Goal: Task Accomplishment & Management: Manage account settings

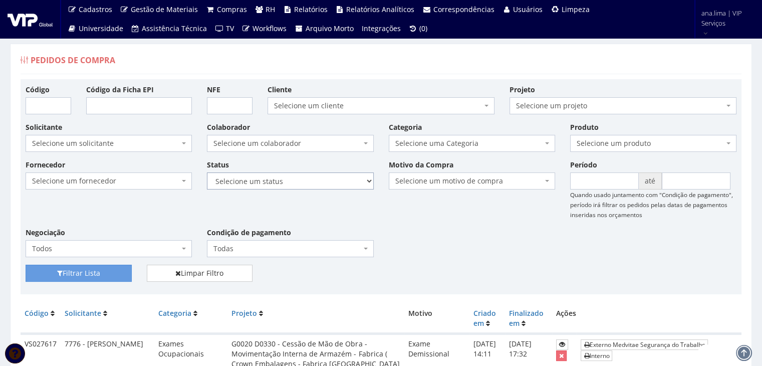
click at [320, 183] on select "Selecione um status Cancelado Aguardando Aprovação Diretoria Pedido Aprovado Ag…" at bounding box center [290, 180] width 166 height 17
select select "1"
click at [207, 172] on select "Selecione um status Cancelado Aguardando Aprovação Diretoria Pedido Aprovado Ag…" at bounding box center [290, 180] width 166 height 17
click at [103, 270] on button "Filtrar Lista" at bounding box center [79, 272] width 106 height 17
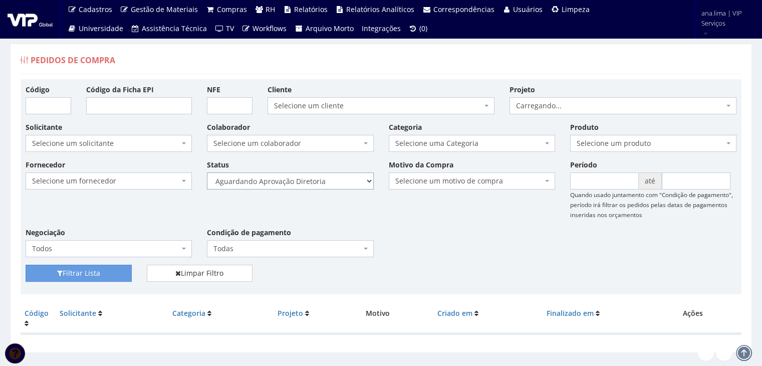
click at [313, 182] on select "Selecione um status Cancelado Aguardando Aprovação Diretoria Pedido Aprovado Ag…" at bounding box center [290, 180] width 166 height 17
select select "4"
click at [207, 172] on select "Selecione um status Cancelado Aguardando Aprovação Diretoria Pedido Aprovado Ag…" at bounding box center [290, 180] width 166 height 17
drag, startPoint x: 102, startPoint y: 271, endPoint x: 316, endPoint y: 231, distance: 217.1
click at [104, 270] on button "Filtrar Lista" at bounding box center [79, 272] width 106 height 17
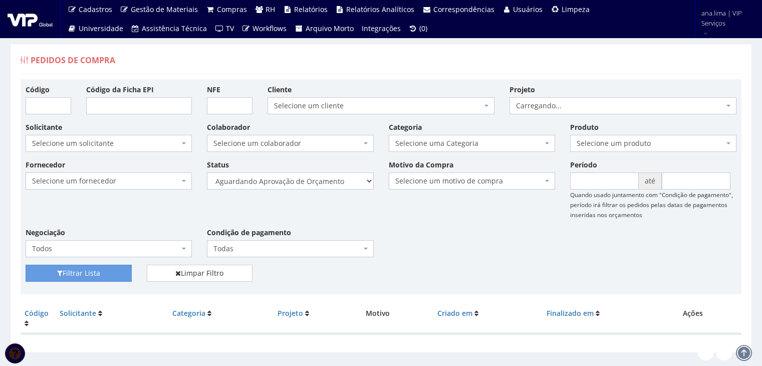
scroll to position [20, 0]
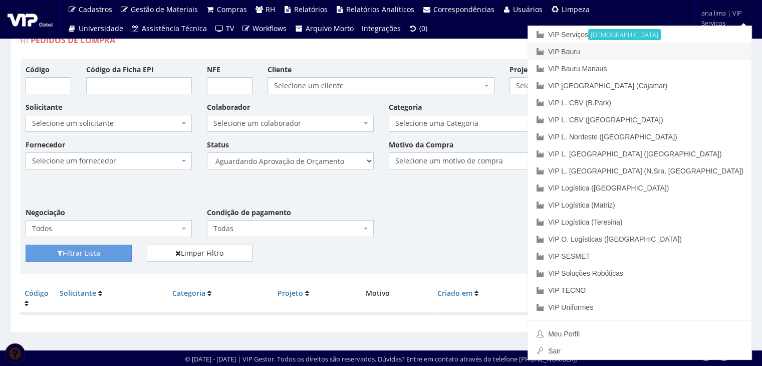
click at [685, 53] on link "VIP Bauru" at bounding box center [639, 51] width 223 height 17
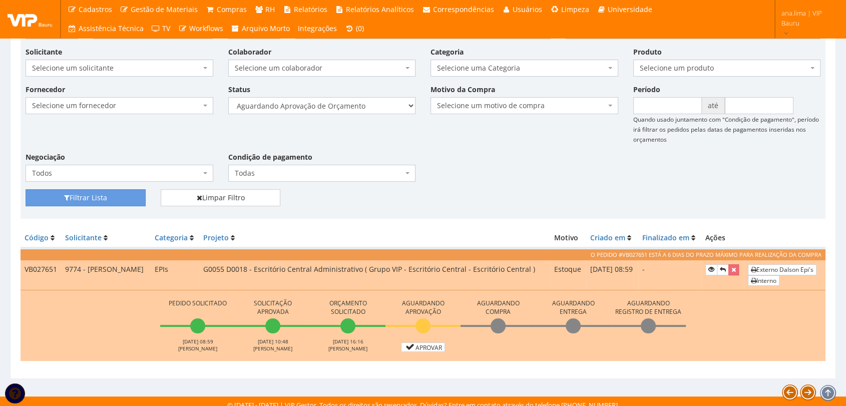
scroll to position [92, 0]
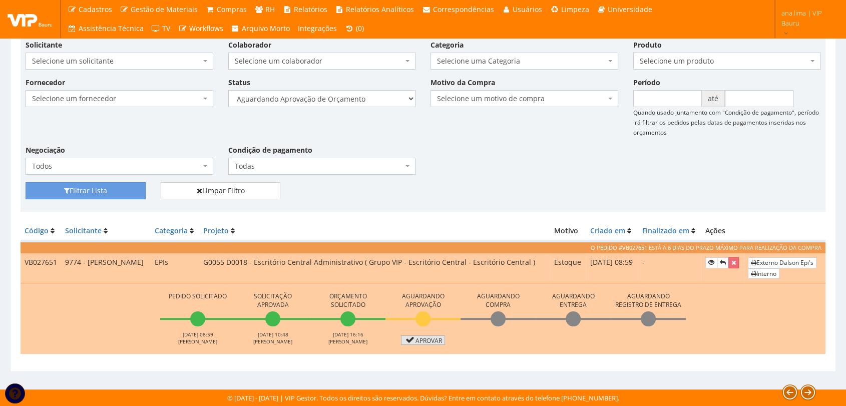
click at [429, 342] on link "Aprovar" at bounding box center [423, 341] width 44 height 10
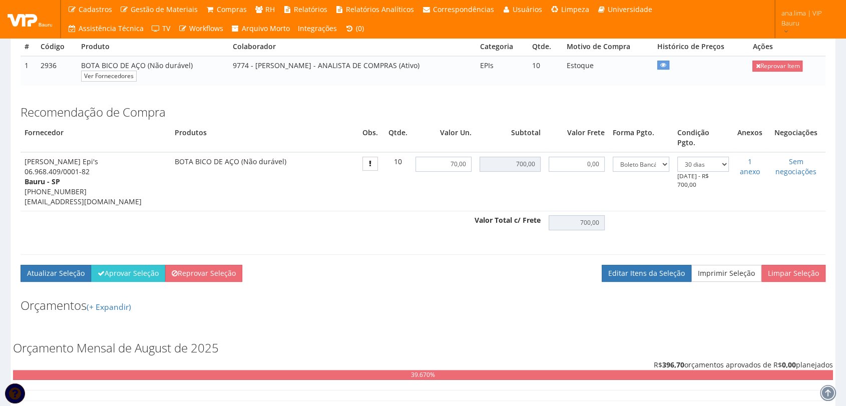
scroll to position [233, 0]
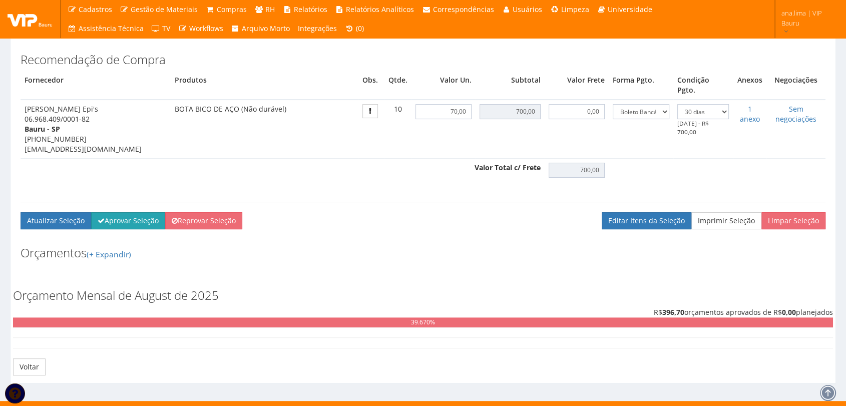
click at [124, 212] on button "Aprovar Seleção" at bounding box center [128, 220] width 74 height 17
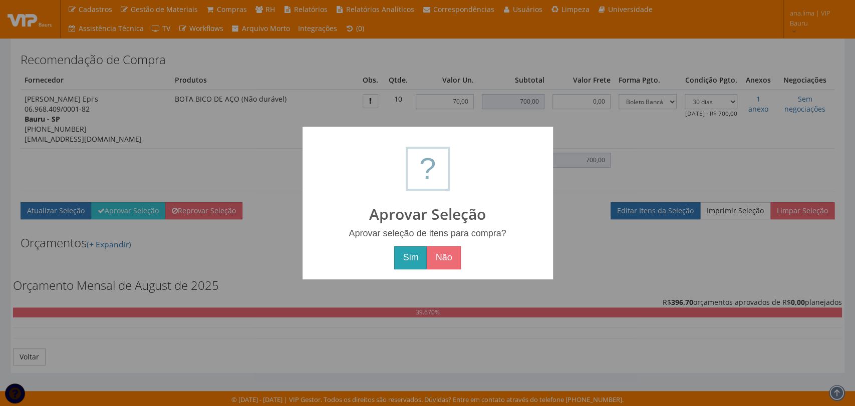
click at [403, 260] on button "Sim" at bounding box center [410, 257] width 33 height 23
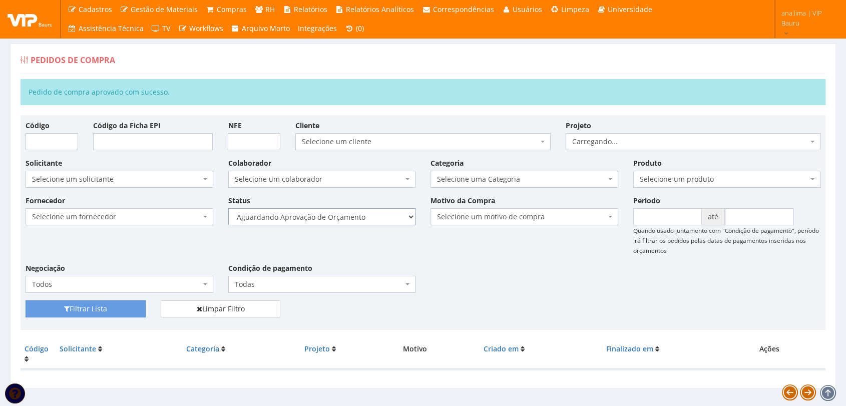
click at [387, 217] on select "Selecione um status Cancelado Aguardando Aprovação Diretoria Pedido Aprovado Ag…" at bounding box center [322, 216] width 188 height 17
select select "1"
click at [228, 208] on select "Selecione um status Cancelado Aguardando Aprovação Diretoria Pedido Aprovado Ag…" at bounding box center [322, 216] width 188 height 17
click at [119, 306] on button "Filtrar Lista" at bounding box center [86, 308] width 120 height 17
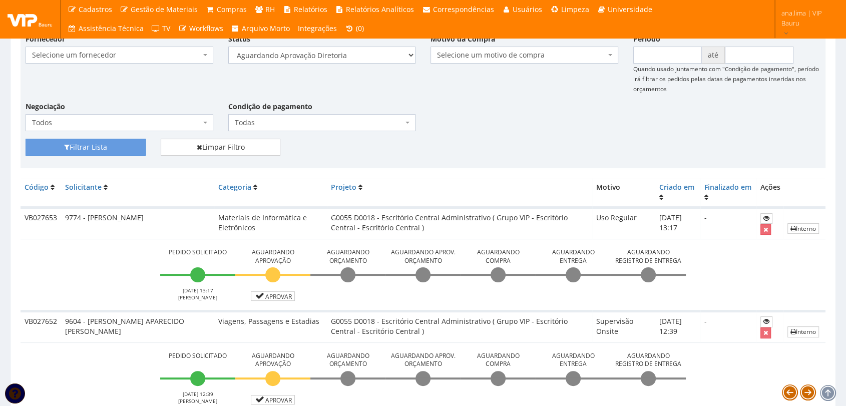
scroll to position [184, 0]
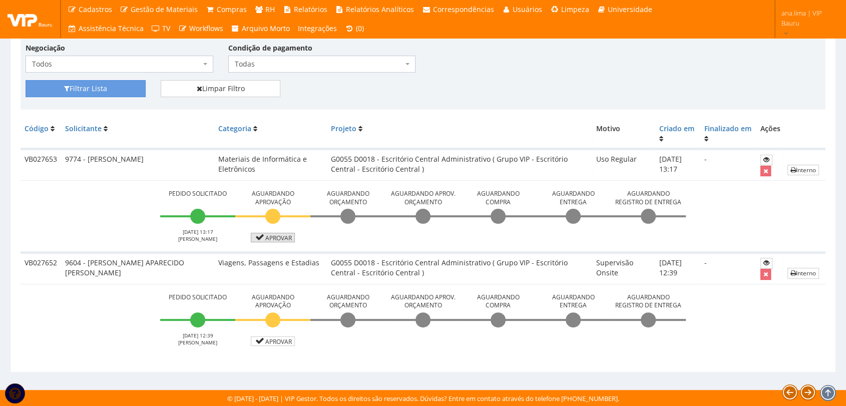
click at [276, 237] on link "Aprovar" at bounding box center [273, 238] width 44 height 10
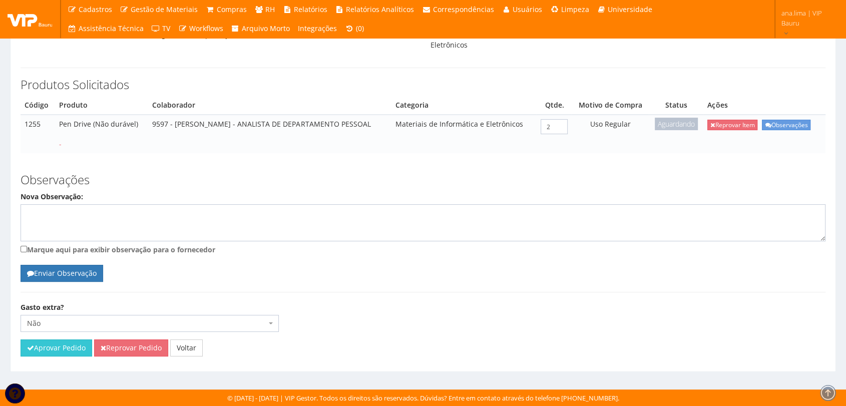
scroll to position [151, 0]
click at [59, 349] on button "Aprovar Pedido" at bounding box center [57, 348] width 72 height 17
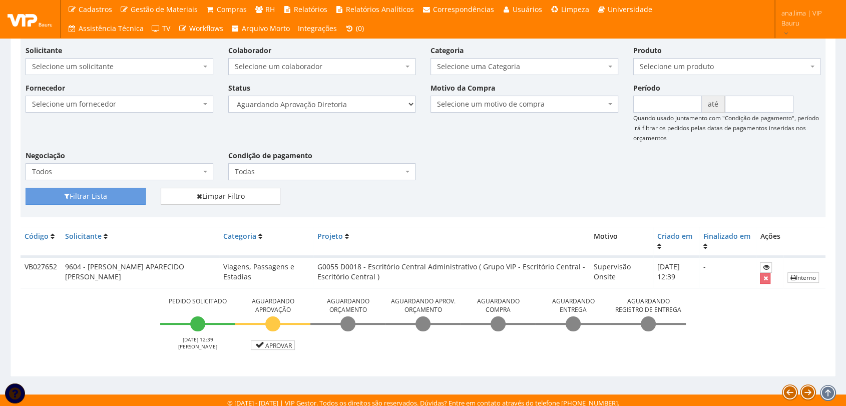
scroll to position [117, 0]
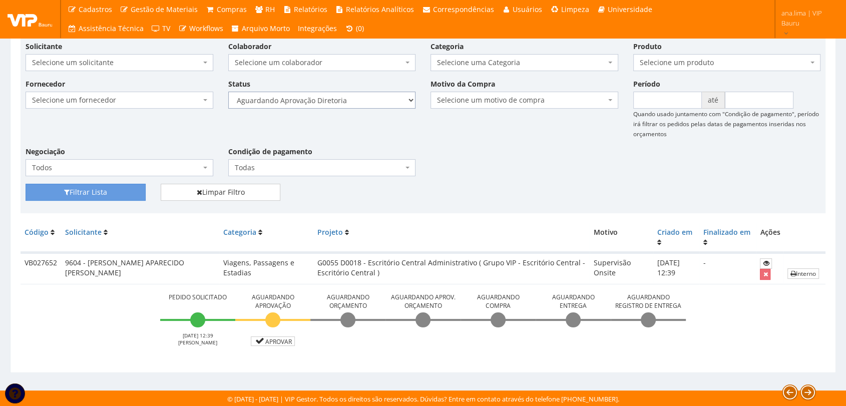
click at [362, 107] on select "Selecione um status Cancelado Aguardando Aprovação Diretoria Pedido Aprovado Ag…" at bounding box center [322, 100] width 188 height 17
click at [228, 92] on select "Selecione um status Cancelado Aguardando Aprovação Diretoria Pedido Aprovado Ag…" at bounding box center [322, 100] width 188 height 17
click at [129, 194] on button "Filtrar Lista" at bounding box center [86, 192] width 120 height 17
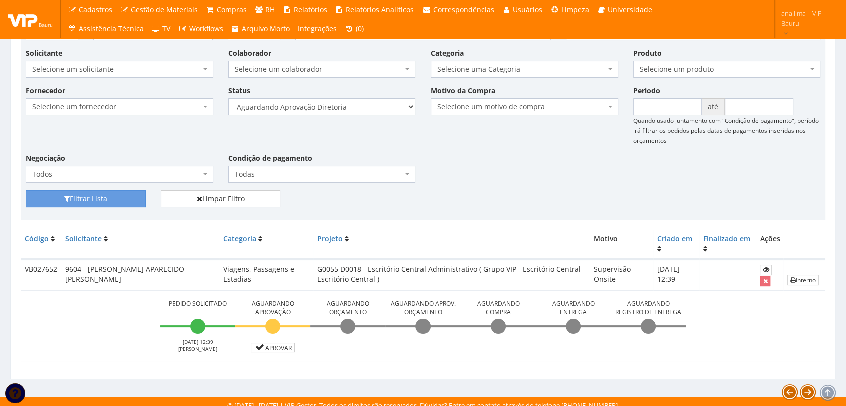
scroll to position [81, 0]
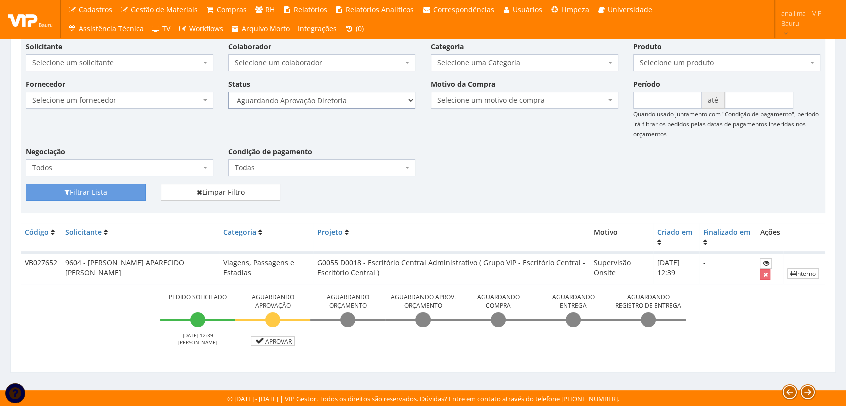
click at [347, 98] on select "Selecione um status Cancelado Aguardando Aprovação Diretoria Pedido Aprovado Ag…" at bounding box center [322, 100] width 188 height 17
select select "4"
click at [228, 92] on select "Selecione um status Cancelado Aguardando Aprovação Diretoria Pedido Aprovado Ag…" at bounding box center [322, 100] width 188 height 17
click at [75, 194] on button "Filtrar Lista" at bounding box center [86, 192] width 120 height 17
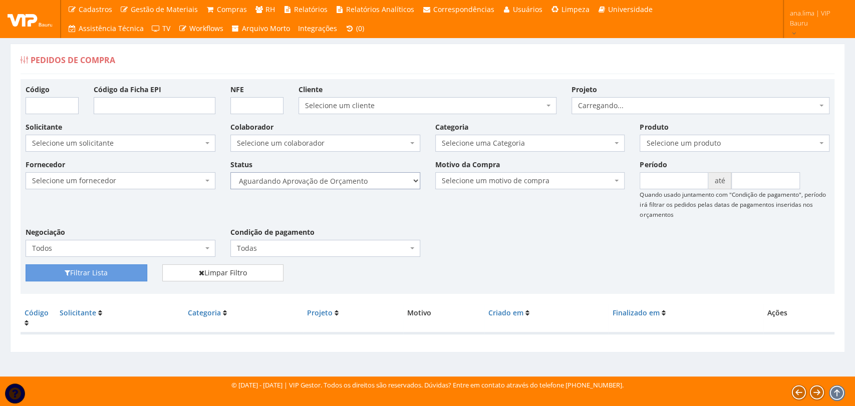
click at [316, 188] on select "Selecione um status Cancelado Aguardando Aprovação Diretoria Pedido Aprovado Ag…" at bounding box center [325, 180] width 190 height 17
select select "1"
click at [230, 172] on select "Selecione um status Cancelado Aguardando Aprovação Diretoria Pedido Aprovado Ag…" at bounding box center [325, 180] width 190 height 17
click at [134, 274] on button "Filtrar Lista" at bounding box center [87, 272] width 122 height 17
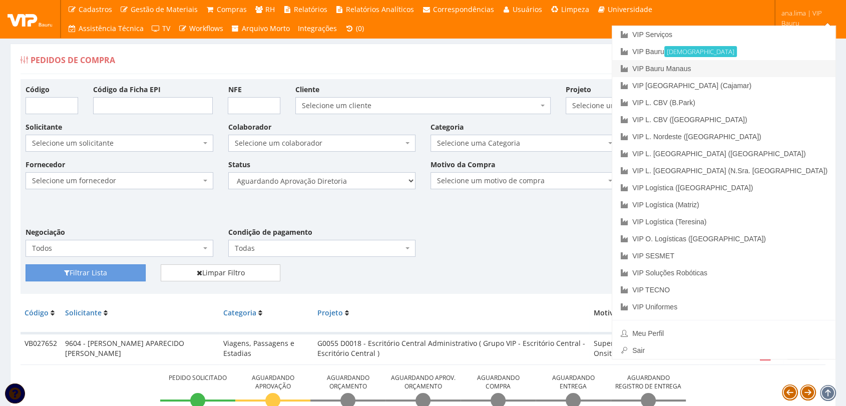
click at [784, 69] on link "VIP Bauru Manaus" at bounding box center [723, 68] width 223 height 17
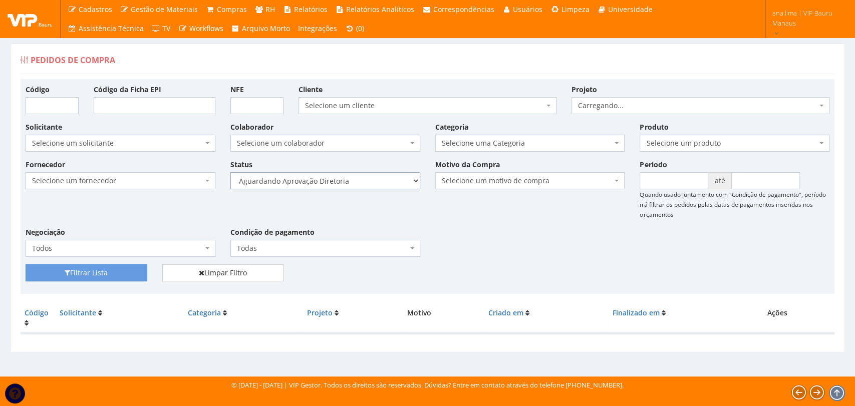
drag, startPoint x: 0, startPoint y: 0, endPoint x: 353, endPoint y: 183, distance: 397.1
click at [353, 183] on select "Selecione um status Cancelado Aguardando Aprovação Diretoria Pedido Aprovado Ag…" at bounding box center [325, 180] width 190 height 17
click at [230, 172] on select "Selecione um status Cancelado Aguardando Aprovação Diretoria Pedido Aprovado Ag…" at bounding box center [325, 180] width 190 height 17
click at [125, 273] on button "Filtrar Lista" at bounding box center [87, 272] width 122 height 17
click at [356, 183] on select "Selecione um status Cancelado Aguardando Aprovação Diretoria Pedido Aprovado Ag…" at bounding box center [325, 180] width 190 height 17
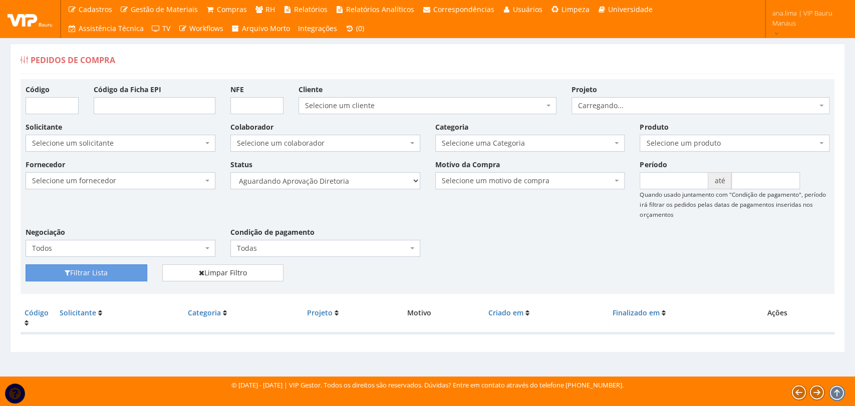
select select "4"
click at [230, 172] on select "Selecione um status Cancelado Aguardando Aprovação Diretoria Pedido Aprovado Ag…" at bounding box center [325, 180] width 190 height 17
click at [141, 270] on button "Filtrar Lista" at bounding box center [87, 272] width 122 height 17
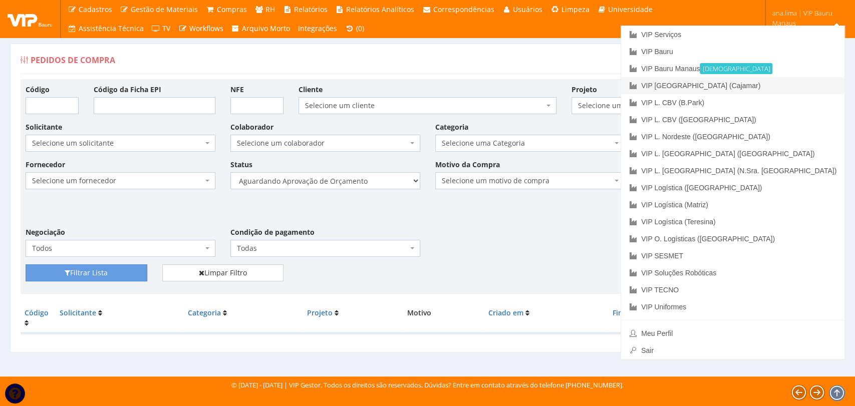
click at [800, 87] on link "VIP [GEOGRAPHIC_DATA] (Cajamar)" at bounding box center [732, 85] width 223 height 17
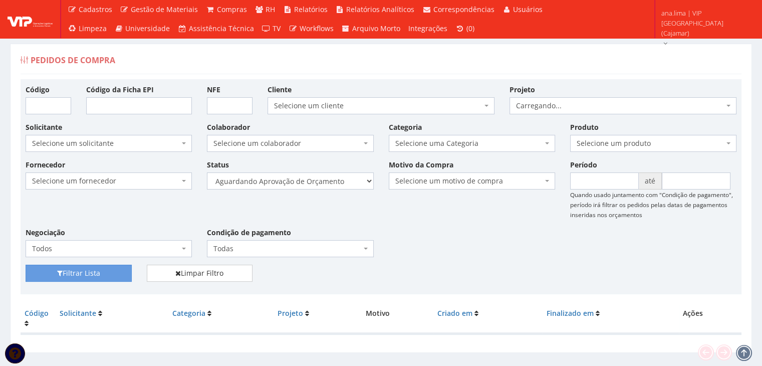
click at [333, 190] on div "Fornecedor Selecione um fornecedor ******** ******** 1000 MARCAS BRASIL 123 MIL…" at bounding box center [381, 211] width 726 height 105
click at [334, 185] on select "Selecione um status Cancelado Aguardando Aprovação Diretoria Pedido Aprovado Ag…" at bounding box center [290, 180] width 166 height 17
select select "1"
click at [207, 172] on select "Selecione um status Cancelado Aguardando Aprovação Diretoria Pedido Aprovado Ag…" at bounding box center [290, 180] width 166 height 17
drag, startPoint x: 120, startPoint y: 273, endPoint x: 222, endPoint y: 216, distance: 116.8
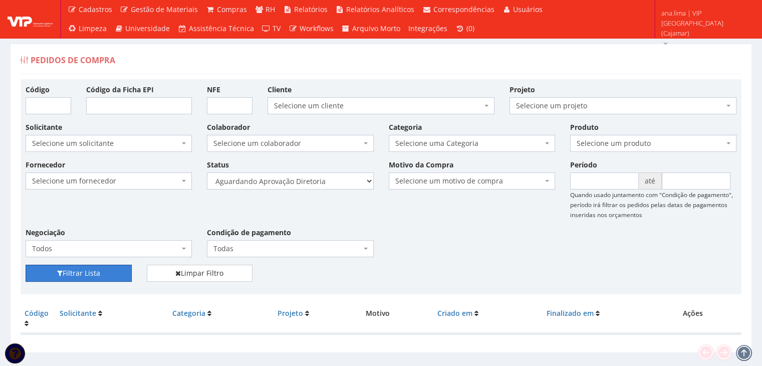
click at [120, 273] on button "Filtrar Lista" at bounding box center [79, 272] width 106 height 17
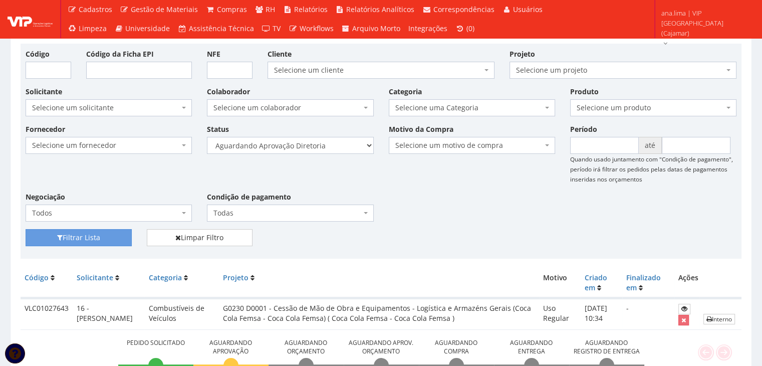
scroll to position [21, 0]
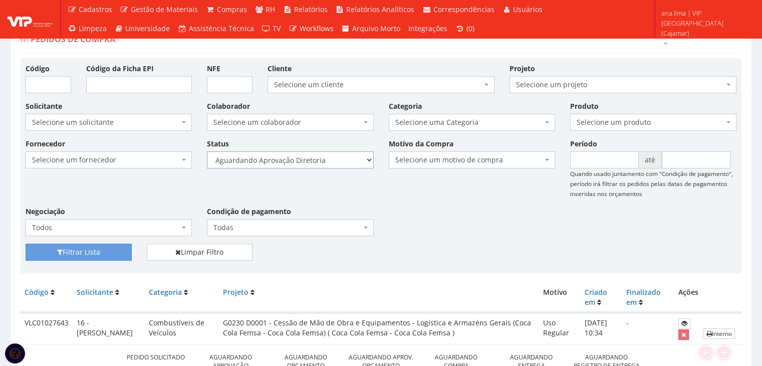
click at [330, 162] on select "Selecione um status Cancelado Aguardando Aprovação Diretoria Pedido Aprovado Ag…" at bounding box center [290, 159] width 166 height 17
select select "4"
click at [207, 151] on select "Selecione um status Cancelado Aguardando Aprovação Diretoria Pedido Aprovado Ag…" at bounding box center [290, 159] width 166 height 17
click at [111, 249] on button "Filtrar Lista" at bounding box center [79, 251] width 106 height 17
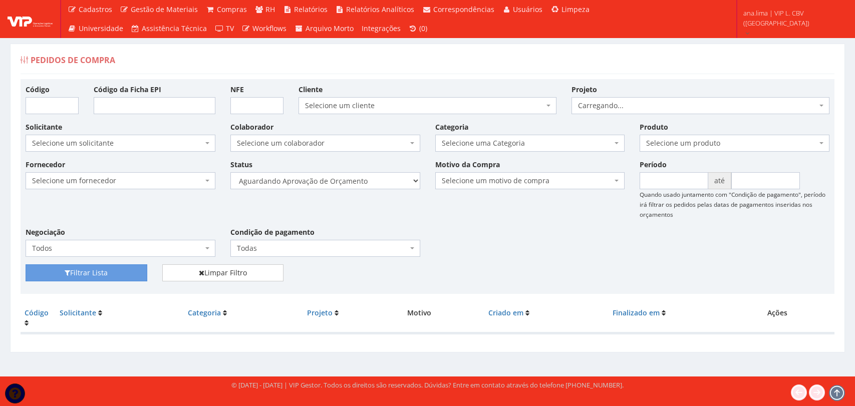
click at [349, 186] on select "Selecione um status Cancelado Aguardando Aprovação Diretoria Pedido Aprovado Ag…" at bounding box center [325, 180] width 190 height 17
select select "1"
click at [230, 172] on select "Selecione um status Cancelado Aguardando Aprovação Diretoria Pedido Aprovado Ag…" at bounding box center [325, 180] width 190 height 17
click at [117, 272] on button "Filtrar Lista" at bounding box center [87, 272] width 122 height 17
click at [330, 187] on select "Selecione um status Cancelado Aguardando Aprovação Diretoria Pedido Aprovado Ag…" at bounding box center [325, 180] width 190 height 17
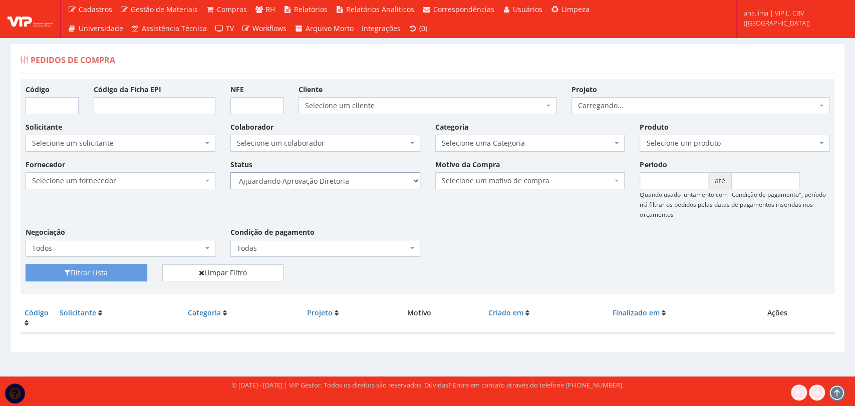
select select "4"
click at [230, 172] on select "Selecione um status Cancelado Aguardando Aprovação Diretoria Pedido Aprovado Ag…" at bounding box center [325, 180] width 190 height 17
click at [115, 275] on button "Filtrar Lista" at bounding box center [87, 272] width 122 height 17
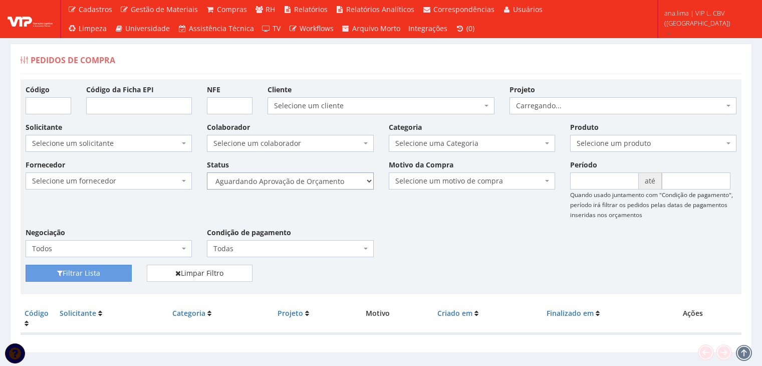
drag, startPoint x: 0, startPoint y: 0, endPoint x: 337, endPoint y: 188, distance: 385.8
click at [335, 177] on select "Selecione um status Cancelado Aguardando Aprovação Diretoria Pedido Aprovado Ag…" at bounding box center [290, 180] width 166 height 17
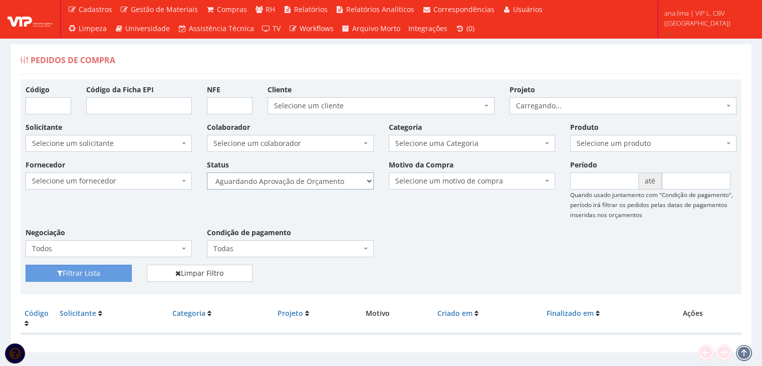
select select "1"
click at [207, 172] on select "Selecione um status Cancelado Aguardando Aprovação Diretoria Pedido Aprovado Ag…" at bounding box center [290, 180] width 166 height 17
click at [125, 269] on button "Filtrar Lista" at bounding box center [79, 272] width 106 height 17
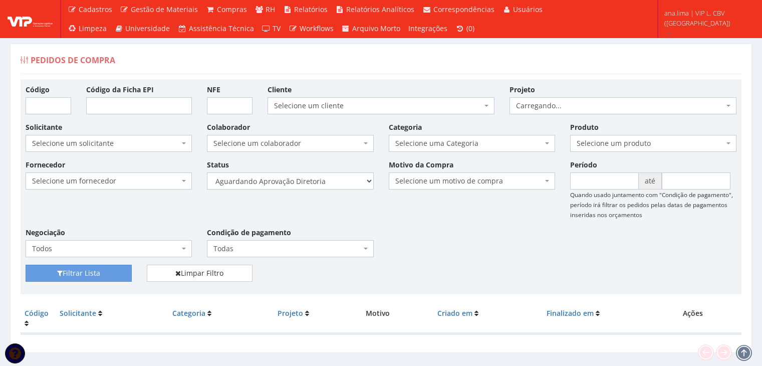
scroll to position [20, 0]
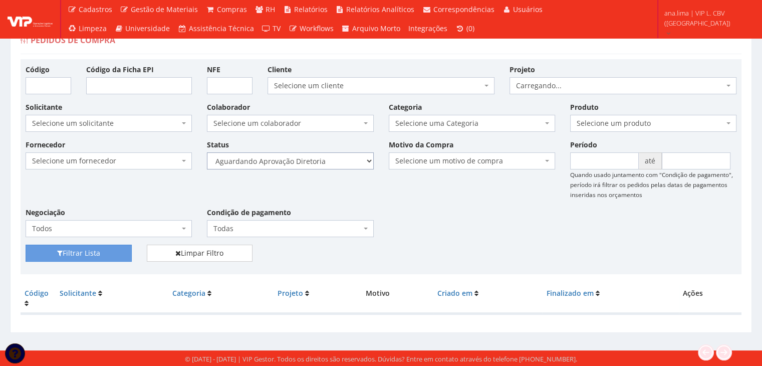
click at [341, 161] on select "Selecione um status Cancelado Aguardando Aprovação Diretoria Pedido Aprovado Ag…" at bounding box center [290, 160] width 166 height 17
select select "4"
click at [207, 152] on select "Selecione um status Cancelado Aguardando Aprovação Diretoria Pedido Aprovado Ag…" at bounding box center [290, 160] width 166 height 17
click at [101, 251] on button "Filtrar Lista" at bounding box center [79, 252] width 106 height 17
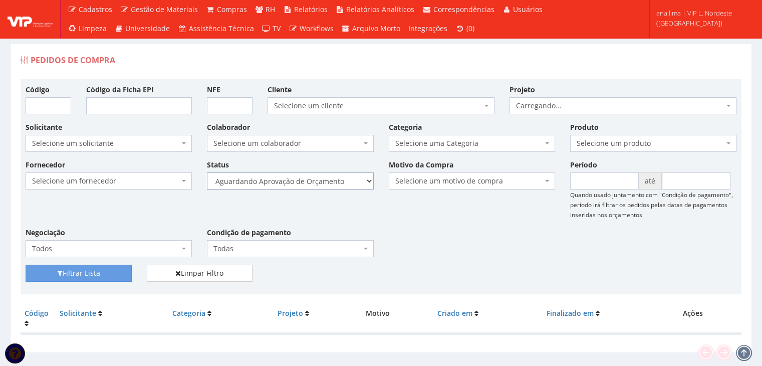
drag, startPoint x: 0, startPoint y: 0, endPoint x: 339, endPoint y: 184, distance: 385.7
click at [339, 184] on select "Selecione um status Cancelado Aguardando Aprovação Diretoria Pedido Aprovado Ag…" at bounding box center [290, 180] width 166 height 17
select select "1"
click at [207, 172] on select "Selecione um status Cancelado Aguardando Aprovação Diretoria Pedido Aprovado Ag…" at bounding box center [290, 180] width 166 height 17
click at [122, 277] on button "Filtrar Lista" at bounding box center [79, 272] width 106 height 17
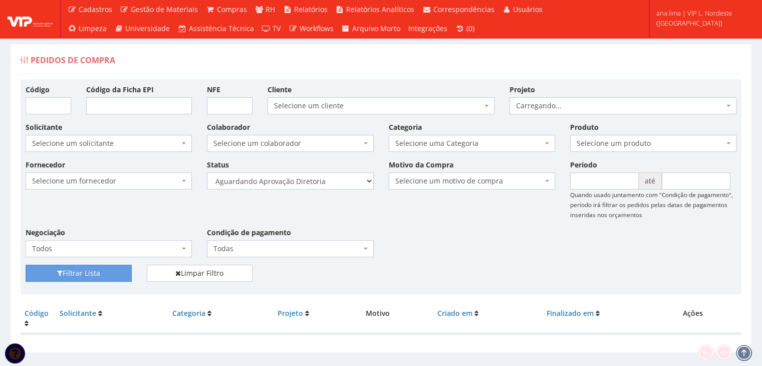
click at [320, 182] on select "Selecione um status Cancelado Aguardando Aprovação Diretoria Pedido Aprovado Ag…" at bounding box center [290, 180] width 166 height 17
select select "4"
click at [207, 172] on select "Selecione um status Cancelado Aguardando Aprovação Diretoria Pedido Aprovado Ag…" at bounding box center [290, 180] width 166 height 17
drag, startPoint x: 117, startPoint y: 275, endPoint x: 130, endPoint y: 265, distance: 17.1
click at [117, 275] on button "Filtrar Lista" at bounding box center [79, 272] width 106 height 17
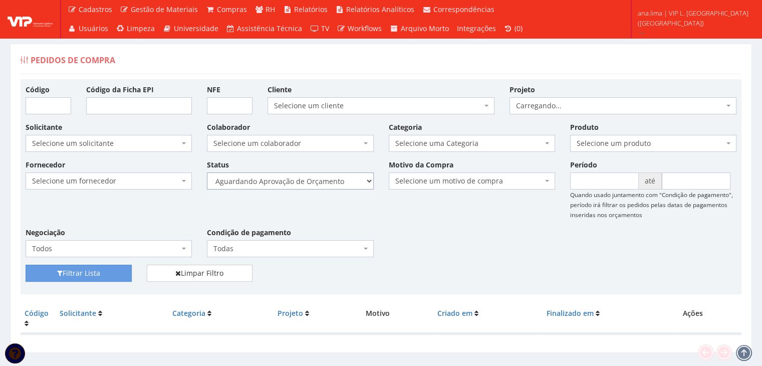
drag, startPoint x: 0, startPoint y: 0, endPoint x: 320, endPoint y: 188, distance: 370.9
click at [320, 188] on select "Selecione um status Cancelado Aguardando Aprovação Diretoria Pedido Aprovado Ag…" at bounding box center [290, 180] width 166 height 17
select select "1"
click at [207, 172] on select "Selecione um status Cancelado Aguardando Aprovação Diretoria Pedido Aprovado Ag…" at bounding box center [290, 180] width 166 height 17
click at [114, 277] on button "Filtrar Lista" at bounding box center [79, 272] width 106 height 17
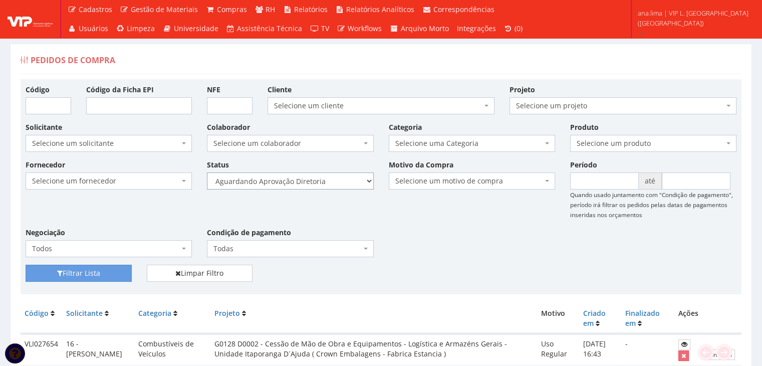
click at [337, 182] on select "Selecione um status Cancelado Aguardando Aprovação Diretoria Pedido Aprovado Ag…" at bounding box center [290, 180] width 166 height 17
select select "4"
click at [207, 172] on select "Selecione um status Cancelado Aguardando Aprovação Diretoria Pedido Aprovado Ag…" at bounding box center [290, 180] width 166 height 17
click at [111, 276] on button "Filtrar Lista" at bounding box center [79, 272] width 106 height 17
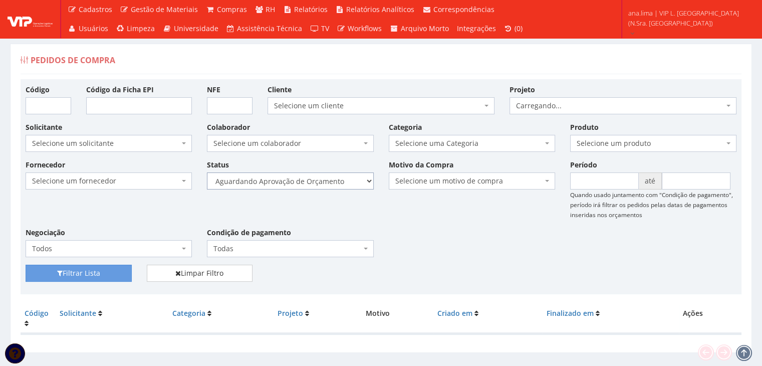
click at [343, 185] on select "Selecione um status Cancelado Aguardando Aprovação Diretoria Pedido Aprovado Ag…" at bounding box center [290, 180] width 166 height 17
select select "1"
click at [207, 172] on select "Selecione um status Cancelado Aguardando Aprovação Diretoria Pedido Aprovado Ag…" at bounding box center [290, 180] width 166 height 17
click at [116, 269] on button "Filtrar Lista" at bounding box center [79, 272] width 106 height 17
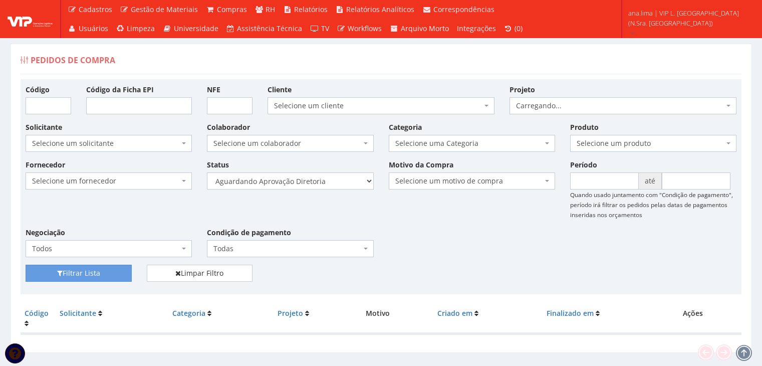
scroll to position [20, 0]
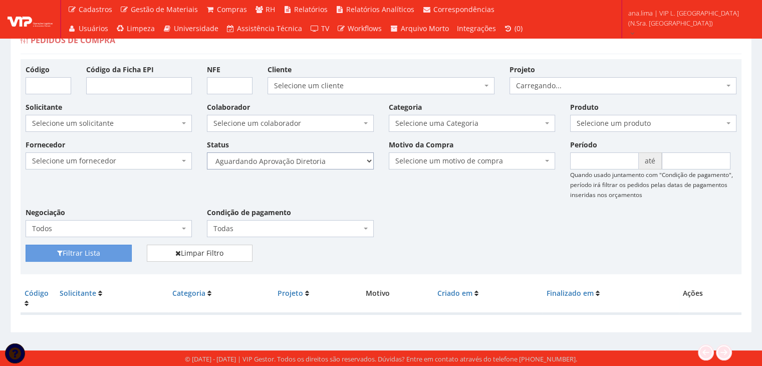
click at [321, 163] on select "Selecione um status Cancelado Aguardando Aprovação Diretoria Pedido Aprovado Ag…" at bounding box center [290, 160] width 166 height 17
select select "4"
click at [207, 152] on select "Selecione um status Cancelado Aguardando Aprovação Diretoria Pedido Aprovado Ag…" at bounding box center [290, 160] width 166 height 17
click at [109, 253] on button "Filtrar Lista" at bounding box center [79, 252] width 106 height 17
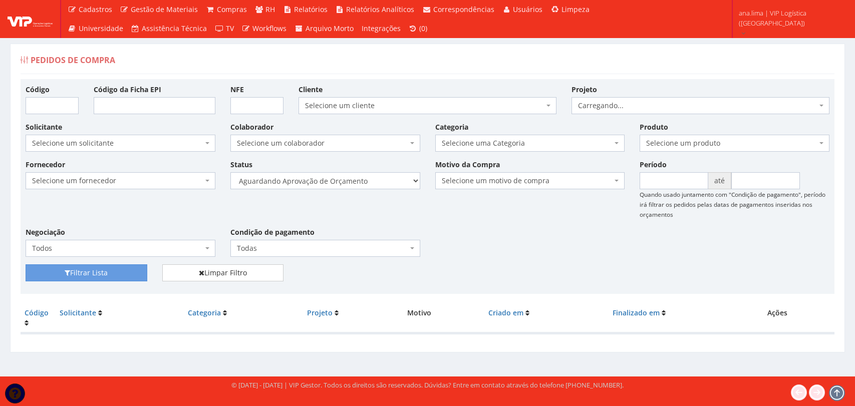
click at [360, 182] on select "Selecione um status Cancelado Aguardando Aprovação Diretoria Pedido Aprovado Ag…" at bounding box center [325, 180] width 190 height 17
select select "1"
click at [230, 172] on select "Selecione um status Cancelado Aguardando Aprovação Diretoria Pedido Aprovado Ag…" at bounding box center [325, 180] width 190 height 17
click at [85, 271] on button "Filtrar Lista" at bounding box center [87, 272] width 122 height 17
click at [350, 185] on select "Selecione um status Cancelado Aguardando Aprovação Diretoria Pedido Aprovado Ag…" at bounding box center [325, 180] width 190 height 17
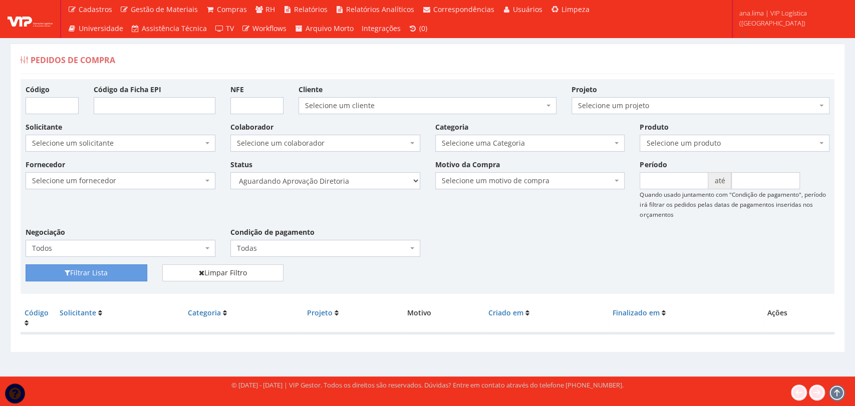
select select "4"
click at [230, 172] on select "Selecione um status Cancelado Aguardando Aprovação Diretoria Pedido Aprovado Ag…" at bounding box center [325, 180] width 190 height 17
click at [130, 271] on button "Filtrar Lista" at bounding box center [87, 272] width 122 height 17
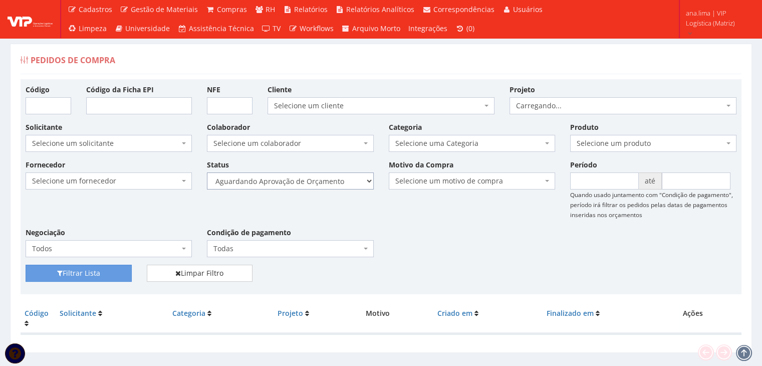
drag, startPoint x: 0, startPoint y: 0, endPoint x: 342, endPoint y: 186, distance: 388.8
click at [343, 179] on select "Selecione um status Cancelado Aguardando Aprovação Diretoria Pedido Aprovado Ag…" at bounding box center [290, 180] width 166 height 17
select select "1"
click at [207, 172] on select "Selecione um status Cancelado Aguardando Aprovação Diretoria Pedido Aprovado Ag…" at bounding box center [290, 180] width 166 height 17
click at [108, 272] on button "Filtrar Lista" at bounding box center [79, 272] width 106 height 17
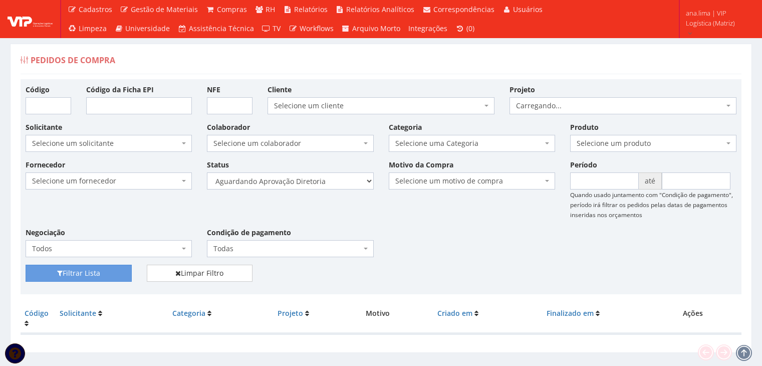
scroll to position [20, 0]
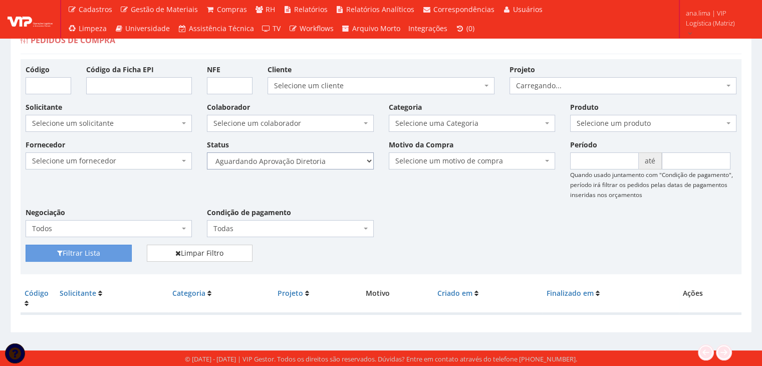
click at [318, 161] on select "Selecione um status Cancelado Aguardando Aprovação Diretoria Pedido Aprovado Ag…" at bounding box center [290, 160] width 166 height 17
select select "4"
click at [207, 152] on select "Selecione um status Cancelado Aguardando Aprovação Diretoria Pedido Aprovado Ag…" at bounding box center [290, 160] width 166 height 17
click at [109, 252] on button "Filtrar Lista" at bounding box center [79, 252] width 106 height 17
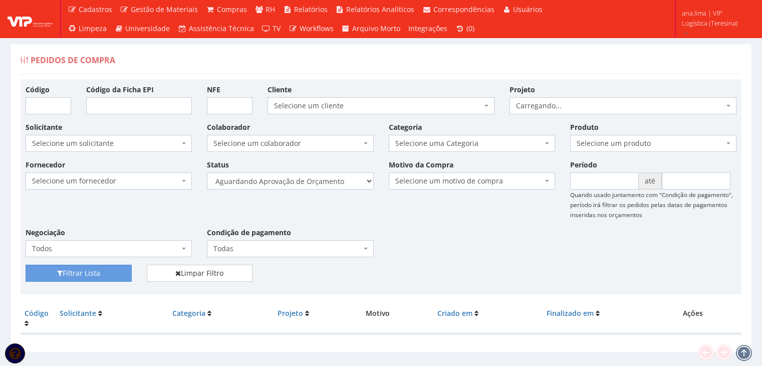
click at [353, 181] on select "Selecione um status Cancelado Aguardando Aprovação Diretoria Pedido Aprovado Ag…" at bounding box center [290, 180] width 166 height 17
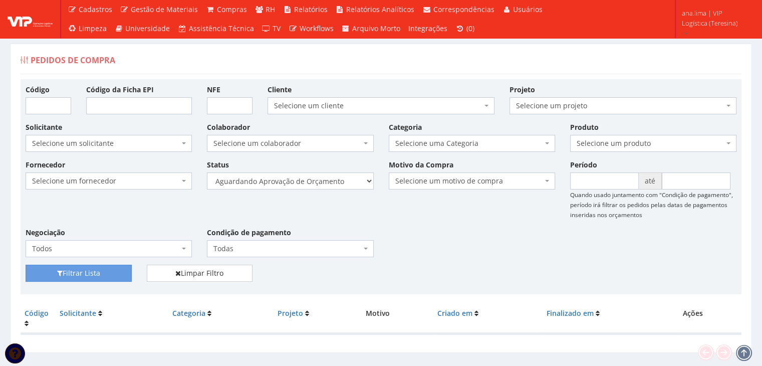
select select "1"
click at [207, 172] on select "Selecione um status Cancelado Aguardando Aprovação Diretoria Pedido Aprovado Ag…" at bounding box center [290, 180] width 166 height 17
click at [113, 266] on button "Filtrar Lista" at bounding box center [79, 272] width 106 height 17
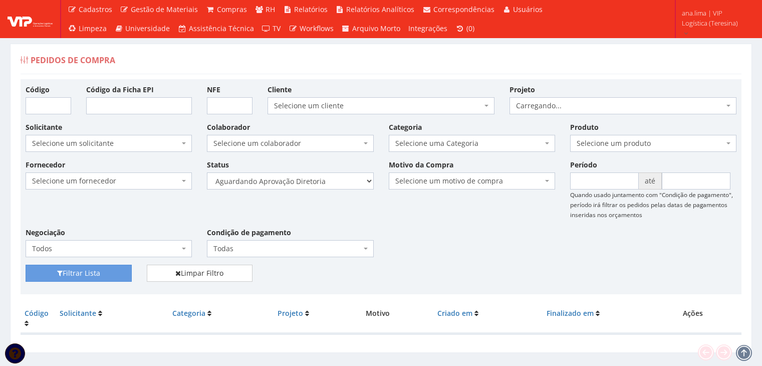
scroll to position [20, 0]
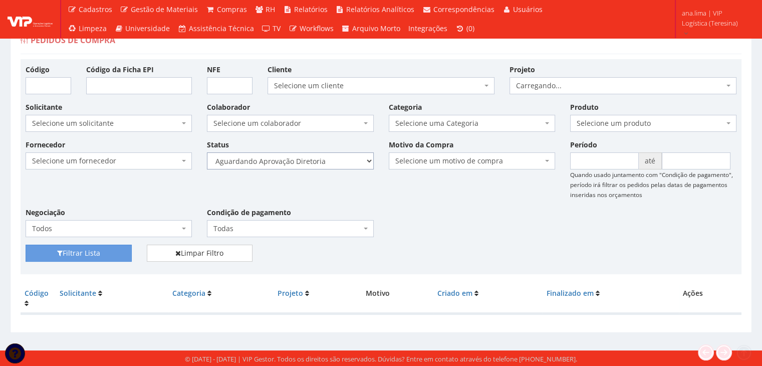
click at [333, 157] on select "Selecione um status Cancelado Aguardando Aprovação Diretoria Pedido Aprovado Ag…" at bounding box center [290, 160] width 166 height 17
select select "4"
click at [207, 152] on select "Selecione um status Cancelado Aguardando Aprovação Diretoria Pedido Aprovado Ag…" at bounding box center [290, 160] width 166 height 17
click at [112, 250] on button "Filtrar Lista" at bounding box center [79, 252] width 106 height 17
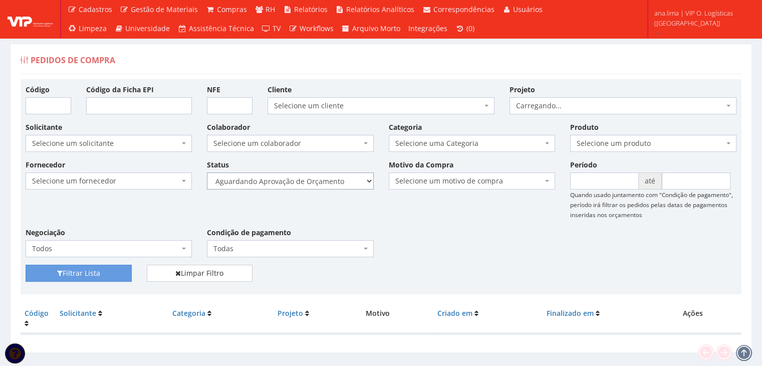
click at [323, 183] on select "Selecione um status Cancelado Aguardando Aprovação Diretoria Pedido Aprovado Ag…" at bounding box center [290, 180] width 166 height 17
select select "1"
click at [207, 172] on select "Selecione um status Cancelado Aguardando Aprovação Diretoria Pedido Aprovado Ag…" at bounding box center [290, 180] width 166 height 17
click at [119, 267] on button "Filtrar Lista" at bounding box center [79, 272] width 106 height 17
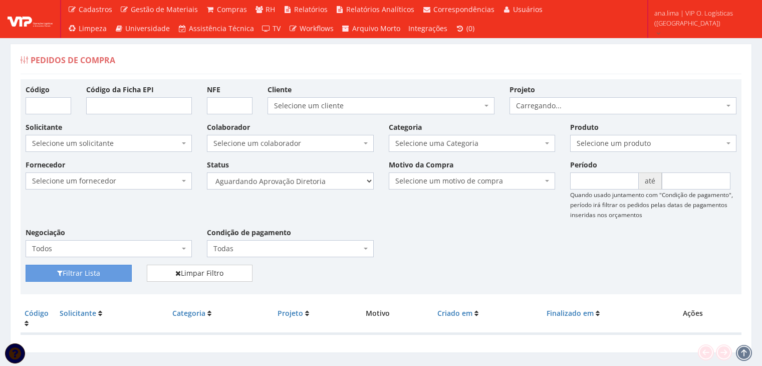
scroll to position [20, 0]
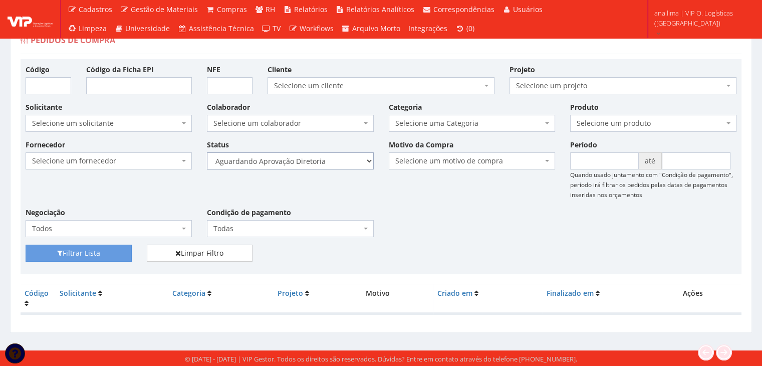
click at [323, 163] on select "Selecione um status Cancelado Aguardando Aprovação Diretoria Pedido Aprovado Ag…" at bounding box center [290, 160] width 166 height 17
select select "4"
click at [207, 152] on select "Selecione um status Cancelado Aguardando Aprovação Diretoria Pedido Aprovado Ag…" at bounding box center [290, 160] width 166 height 17
click at [115, 248] on button "Filtrar Lista" at bounding box center [79, 252] width 106 height 17
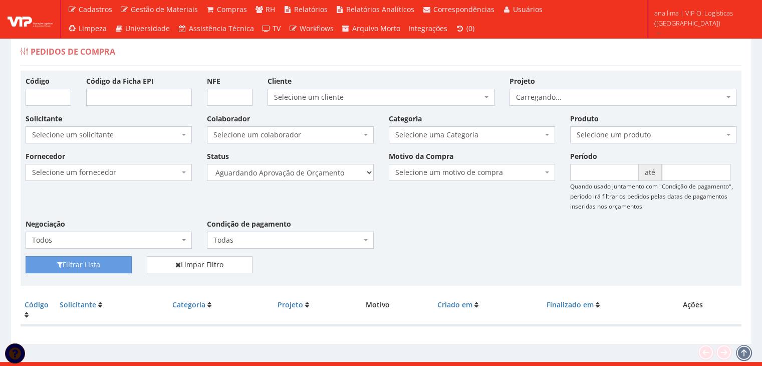
scroll to position [20, 0]
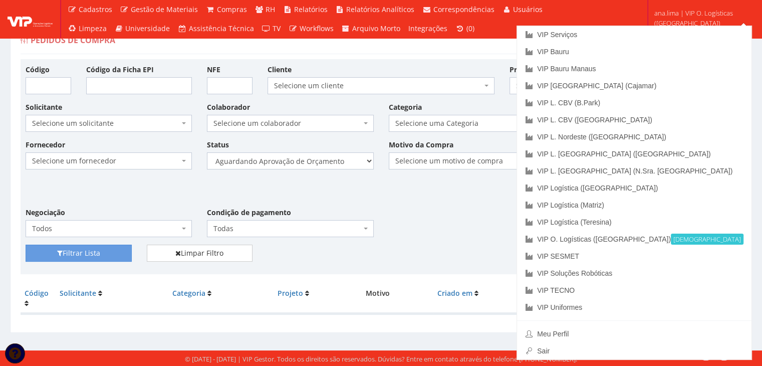
click at [527, 224] on div "Fornecedor Selecione um fornecedor ******** ******** 1000 MARCAS BRASIL 123 MIL…" at bounding box center [381, 191] width 726 height 105
click at [697, 37] on link "VIP Serviços" at bounding box center [634, 34] width 234 height 17
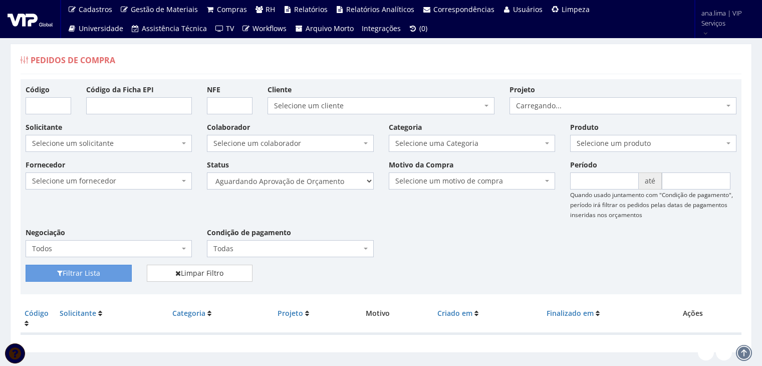
click at [339, 185] on select "Selecione um status Cancelado Aguardando Aprovação Diretoria Pedido Aprovado Ag…" at bounding box center [290, 180] width 166 height 17
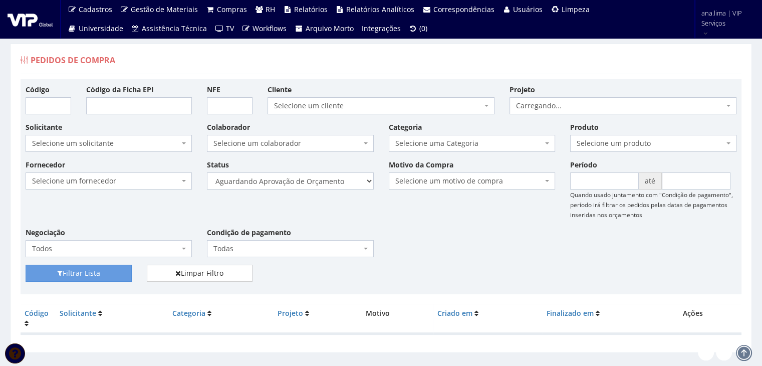
select select "1"
click at [207, 172] on select "Selecione um status Cancelado Aguardando Aprovação Diretoria Pedido Aprovado Ag…" at bounding box center [290, 180] width 166 height 17
click at [84, 268] on button "Filtrar Lista" at bounding box center [79, 272] width 106 height 17
drag, startPoint x: 0, startPoint y: 0, endPoint x: 315, endPoint y: 183, distance: 363.8
click at [315, 179] on select "Selecione um status Cancelado Aguardando Aprovação Diretoria Pedido Aprovado Ag…" at bounding box center [290, 180] width 166 height 17
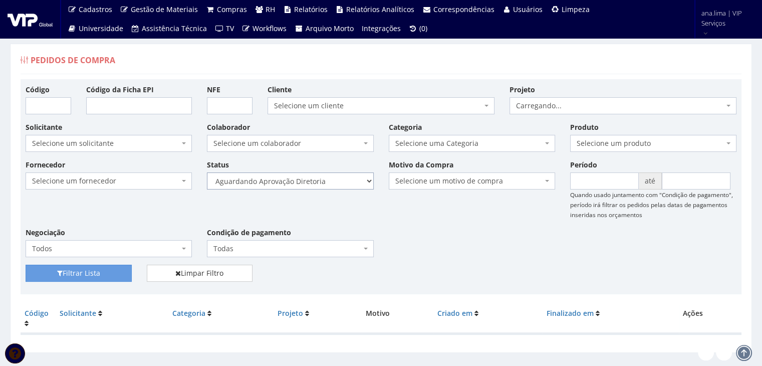
select select "4"
click at [207, 172] on select "Selecione um status Cancelado Aguardando Aprovação Diretoria Pedido Aprovado Ag…" at bounding box center [290, 180] width 166 height 17
click at [115, 272] on button "Filtrar Lista" at bounding box center [79, 272] width 106 height 17
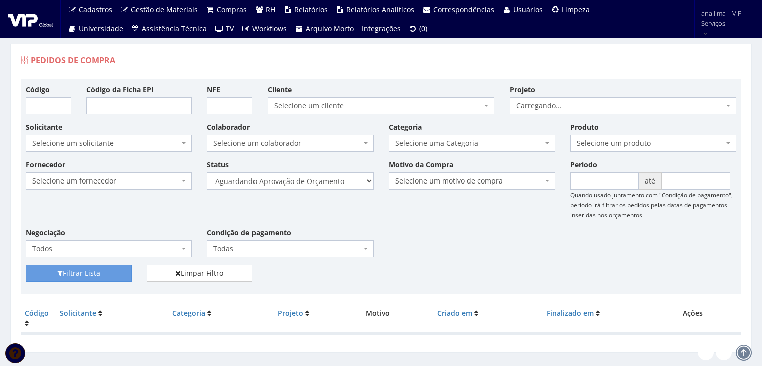
scroll to position [20, 0]
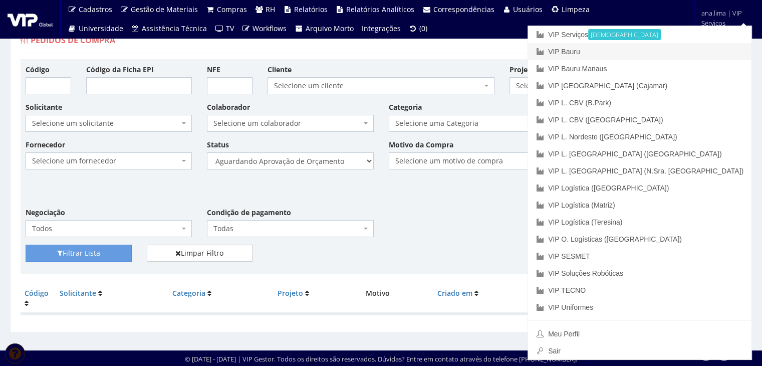
click at [695, 51] on link "VIP Bauru" at bounding box center [639, 51] width 223 height 17
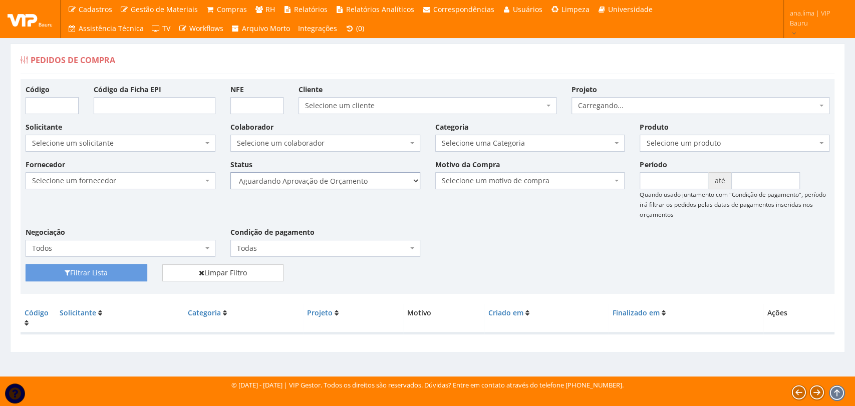
click at [381, 184] on select "Selecione um status Cancelado Aguardando Aprovação Diretoria Pedido Aprovado Ag…" at bounding box center [325, 180] width 190 height 17
select select "1"
click at [230, 172] on select "Selecione um status Cancelado Aguardando Aprovação Diretoria Pedido Aprovado Ag…" at bounding box center [325, 180] width 190 height 17
click at [124, 273] on button "Filtrar Lista" at bounding box center [87, 272] width 122 height 17
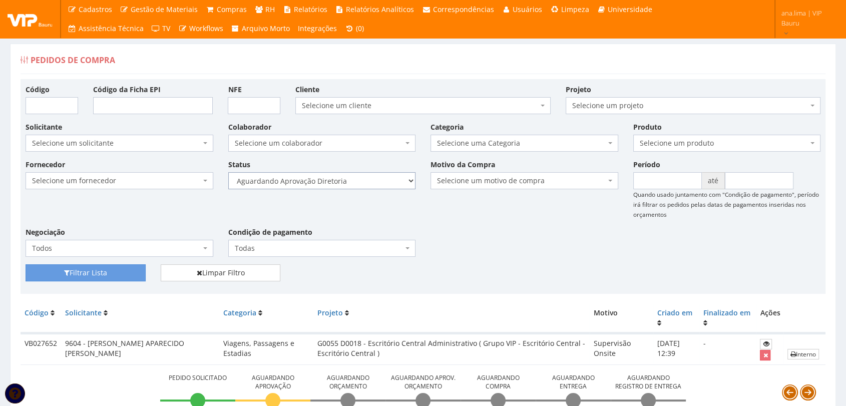
click at [369, 182] on select "Selecione um status Cancelado Aguardando Aprovação Diretoria Pedido Aprovado Ag…" at bounding box center [322, 180] width 188 height 17
select select "4"
click at [228, 172] on select "Selecione um status Cancelado Aguardando Aprovação Diretoria Pedido Aprovado Ag…" at bounding box center [322, 180] width 188 height 17
click at [132, 270] on button "Filtrar Lista" at bounding box center [86, 272] width 120 height 17
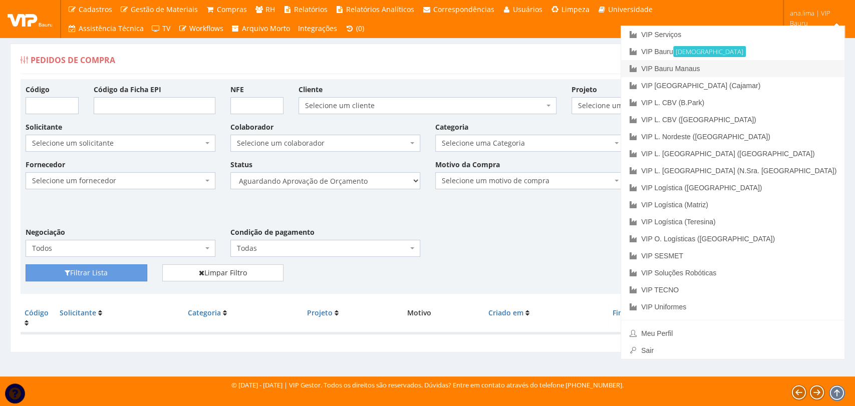
click at [769, 76] on link "VIP Bauru Manaus" at bounding box center [732, 68] width 223 height 17
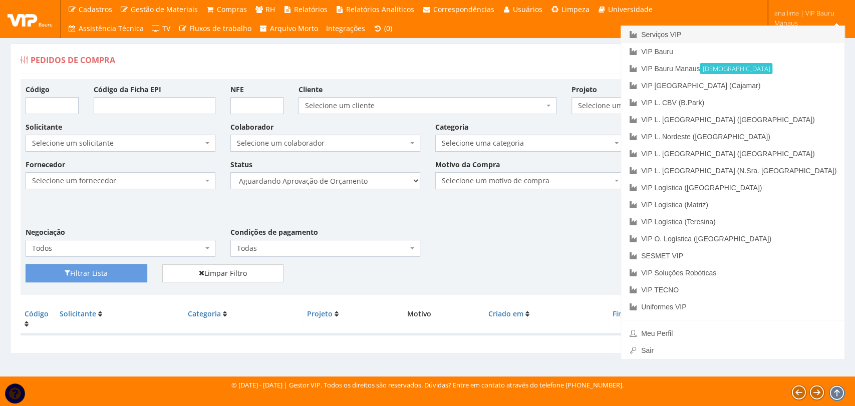
click at [681, 31] on font "Serviços VIP" at bounding box center [661, 35] width 40 height 8
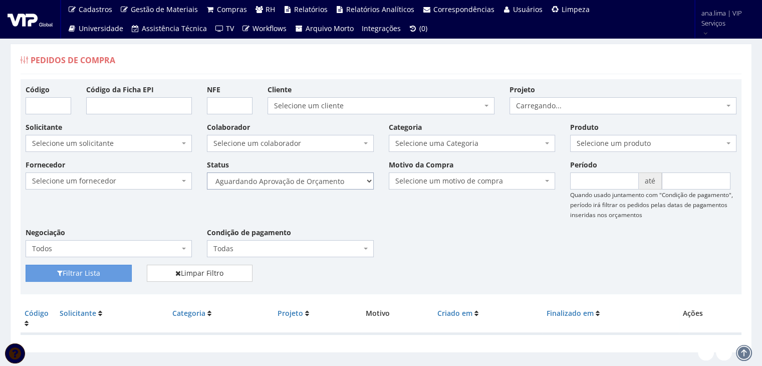
click at [339, 174] on select "Selecione um status Cancelado Aguardando Aprovação Diretoria Pedido Aprovado Ag…" at bounding box center [290, 180] width 166 height 17
select select "1"
click at [207, 172] on select "Selecione um status Cancelado Aguardando Aprovação Diretoria Pedido Aprovado Ag…" at bounding box center [290, 180] width 166 height 17
click at [97, 276] on button "Filtrar Lista" at bounding box center [79, 272] width 106 height 17
drag, startPoint x: 0, startPoint y: 0, endPoint x: 317, endPoint y: 183, distance: 365.5
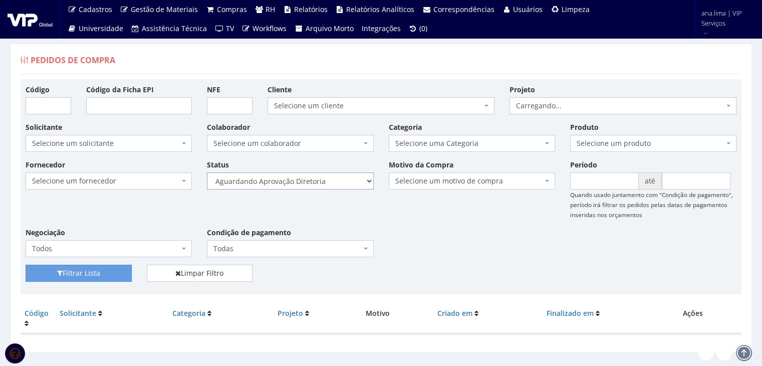
click at [317, 183] on select "Selecione um status Cancelado Aguardando Aprovação Diretoria Pedido Aprovado Ag…" at bounding box center [290, 180] width 166 height 17
select select "4"
click at [207, 172] on select "Selecione um status Cancelado Aguardando Aprovação Diretoria Pedido Aprovado Ag…" at bounding box center [290, 180] width 166 height 17
drag, startPoint x: 91, startPoint y: 276, endPoint x: 286, endPoint y: 243, distance: 198.5
click at [91, 275] on button "Filtrar Lista" at bounding box center [79, 272] width 106 height 17
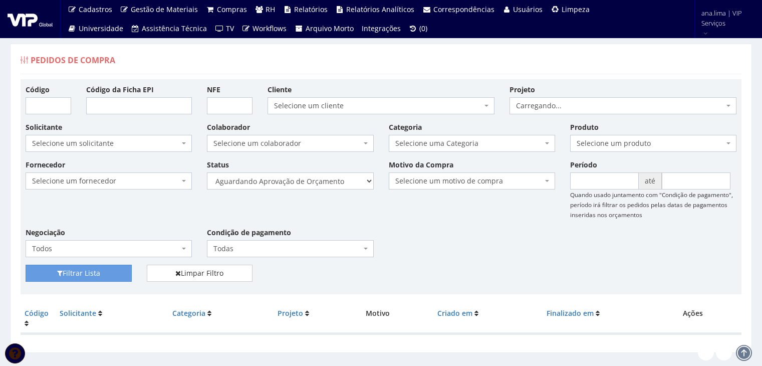
scroll to position [20, 0]
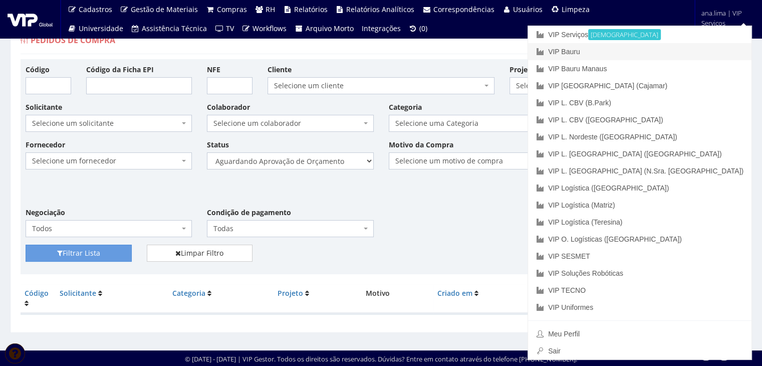
click at [710, 51] on link "VIP Bauru" at bounding box center [639, 51] width 223 height 17
